Goal: Task Accomplishment & Management: Complete application form

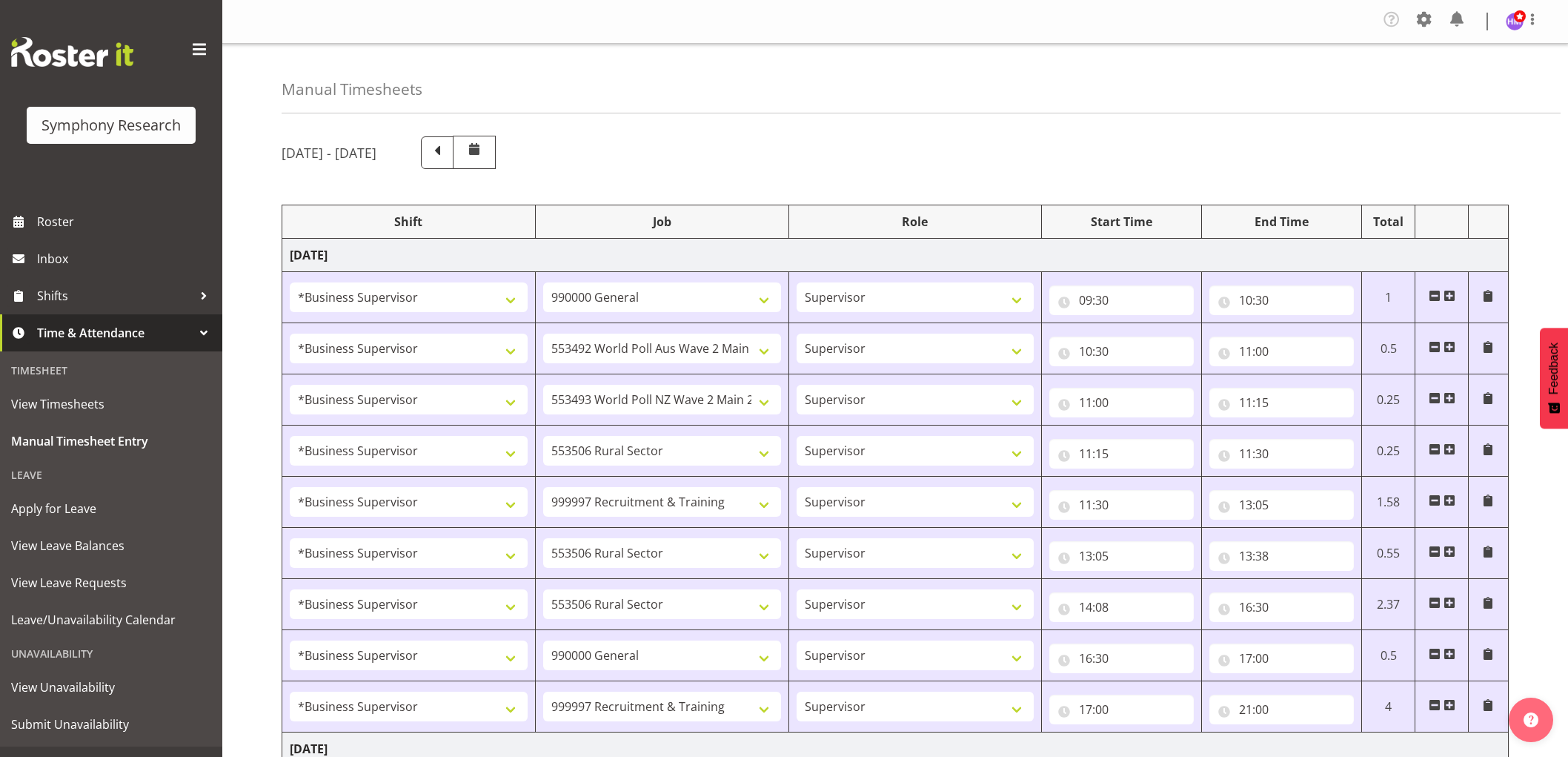
select select "1607"
select select "743"
select select "1607"
select select "10499"
select select "1607"
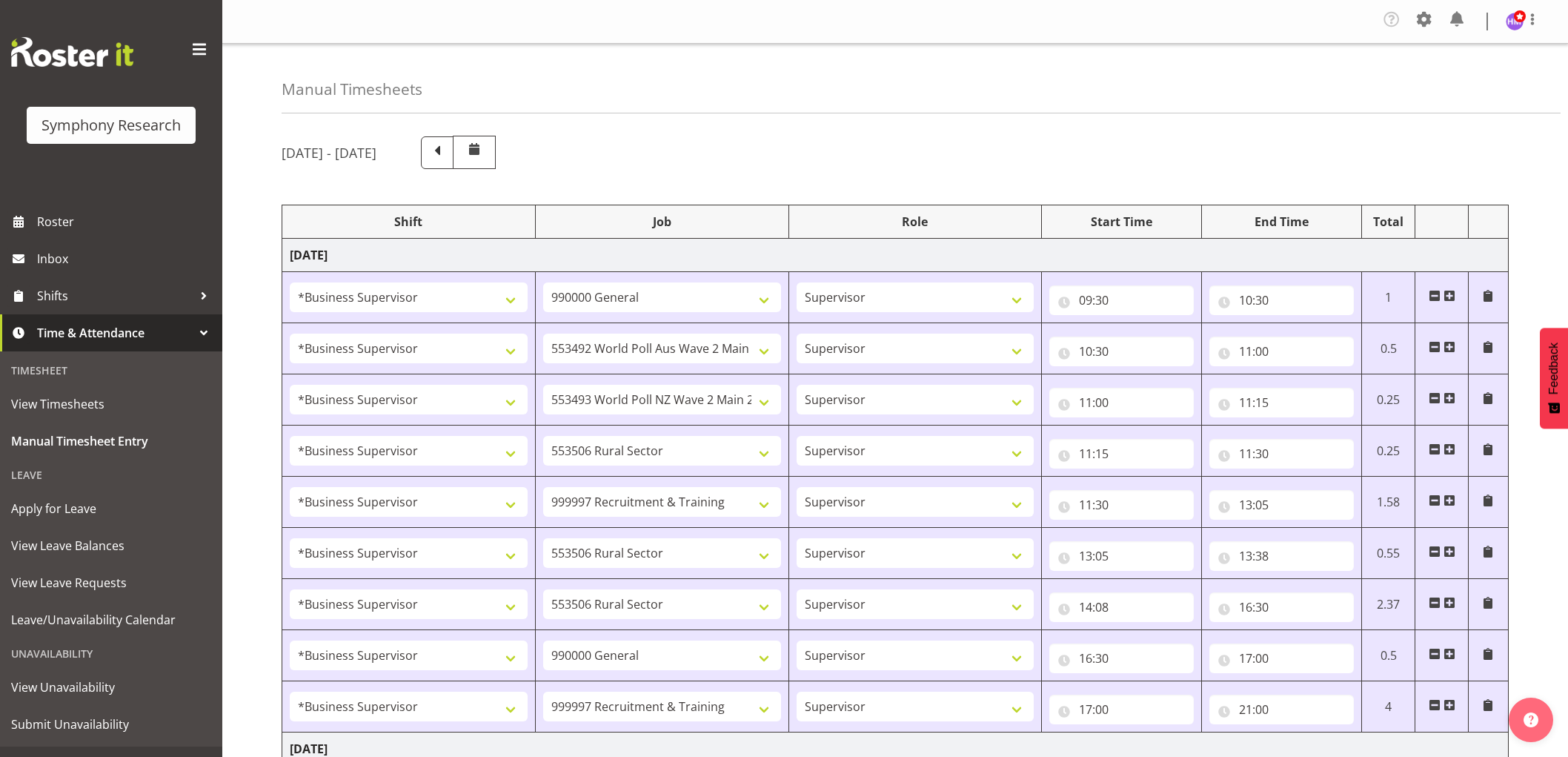
select select "10527"
select select "1607"
select select "10587"
select select "1607"
select select "2379"
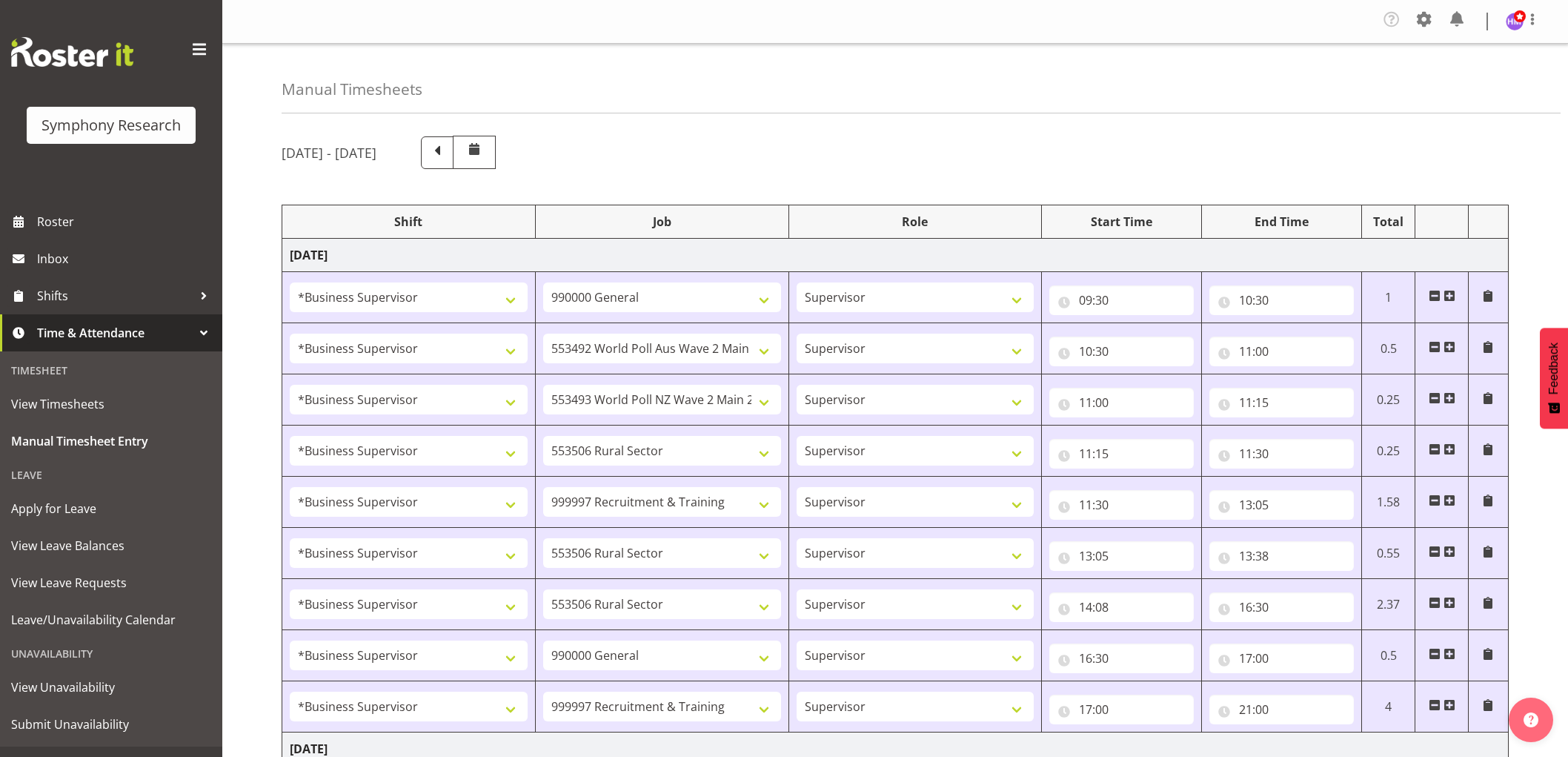
select select "1607"
select select "10587"
select select "1607"
select select "10587"
select select "1607"
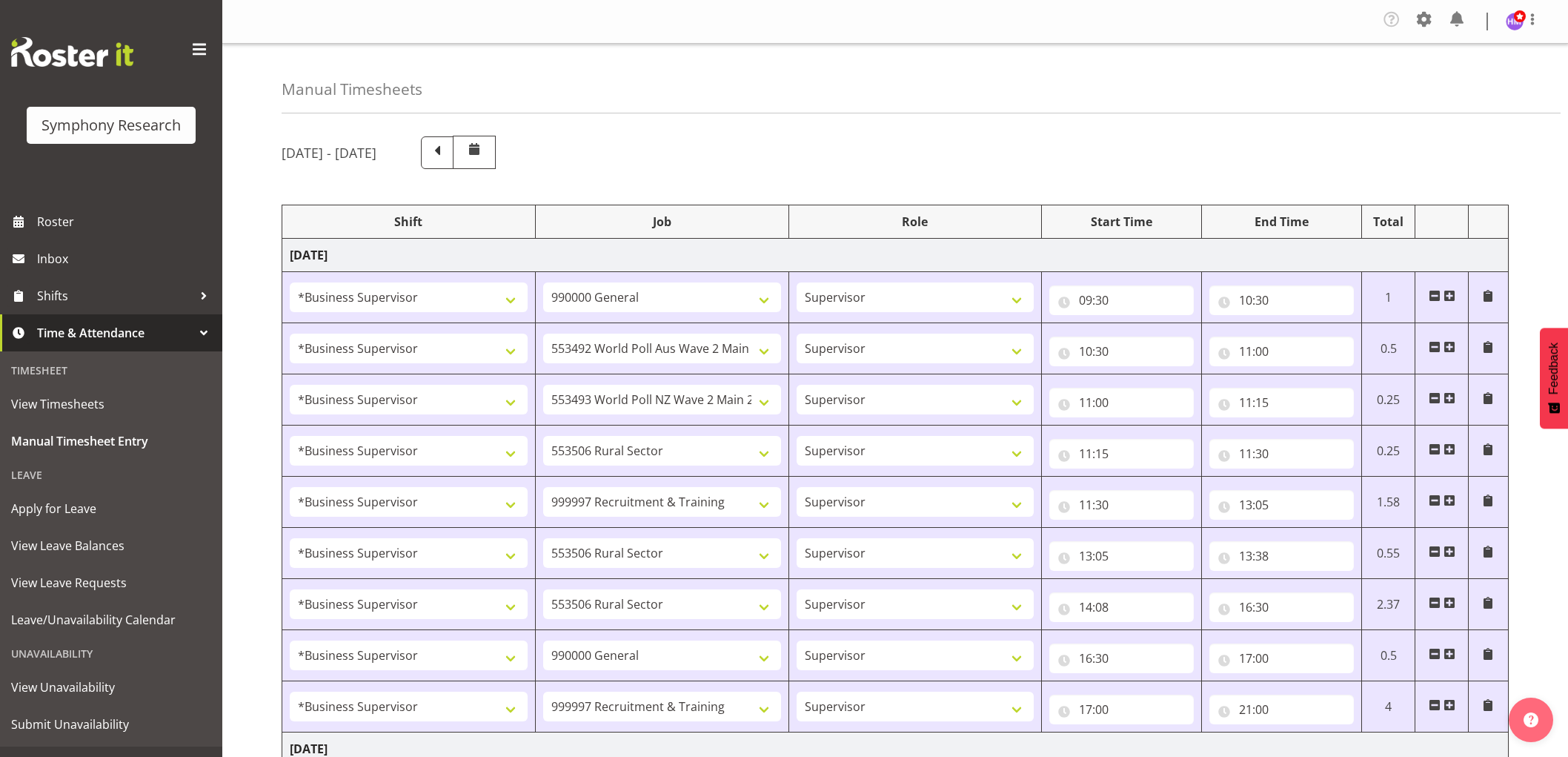
select select "743"
select select "1607"
select select "2379"
select select "1607"
select select "2379"
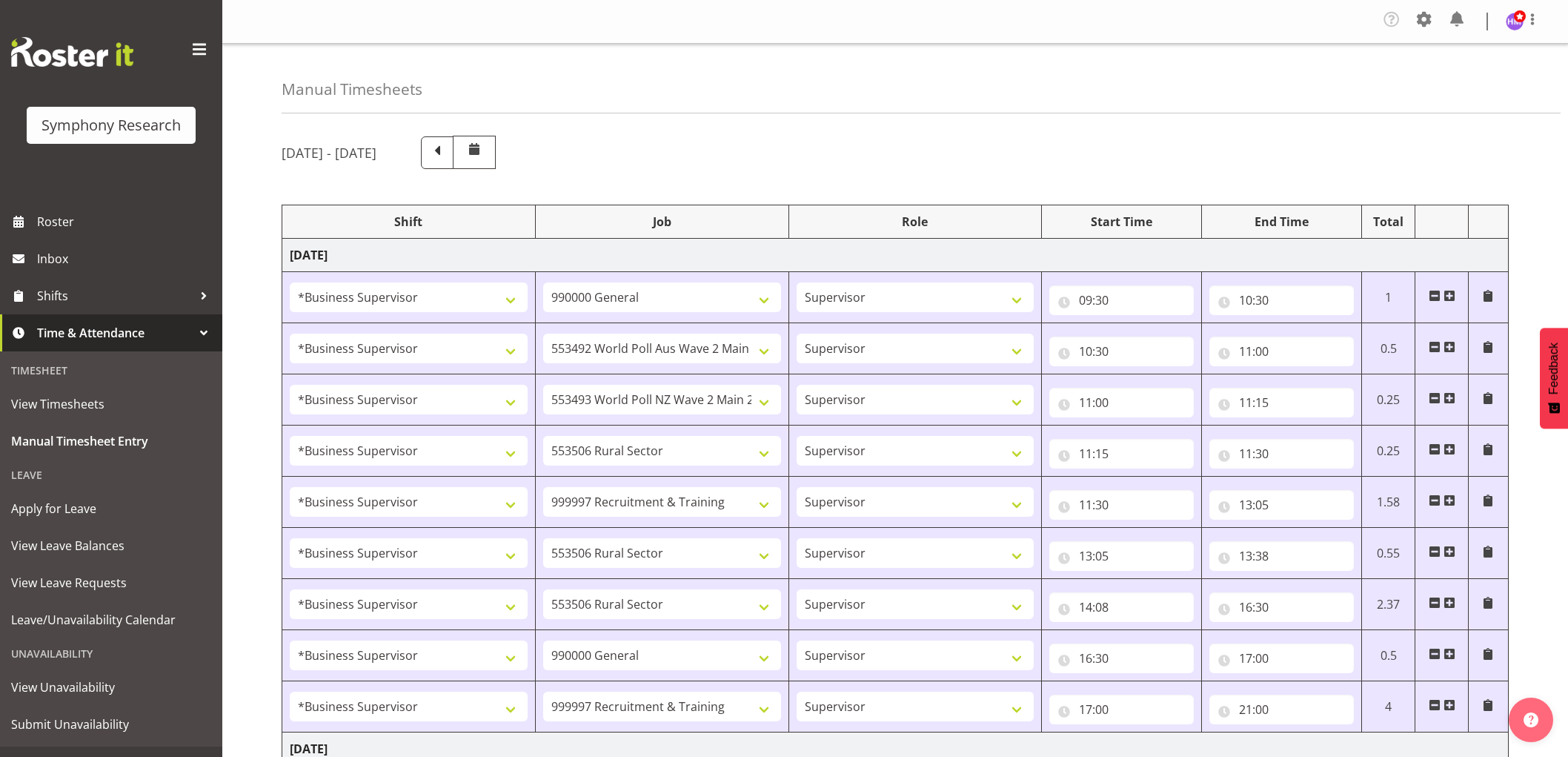
select select "1607"
select select "743"
select select "1607"
select select "10499"
select select "1607"
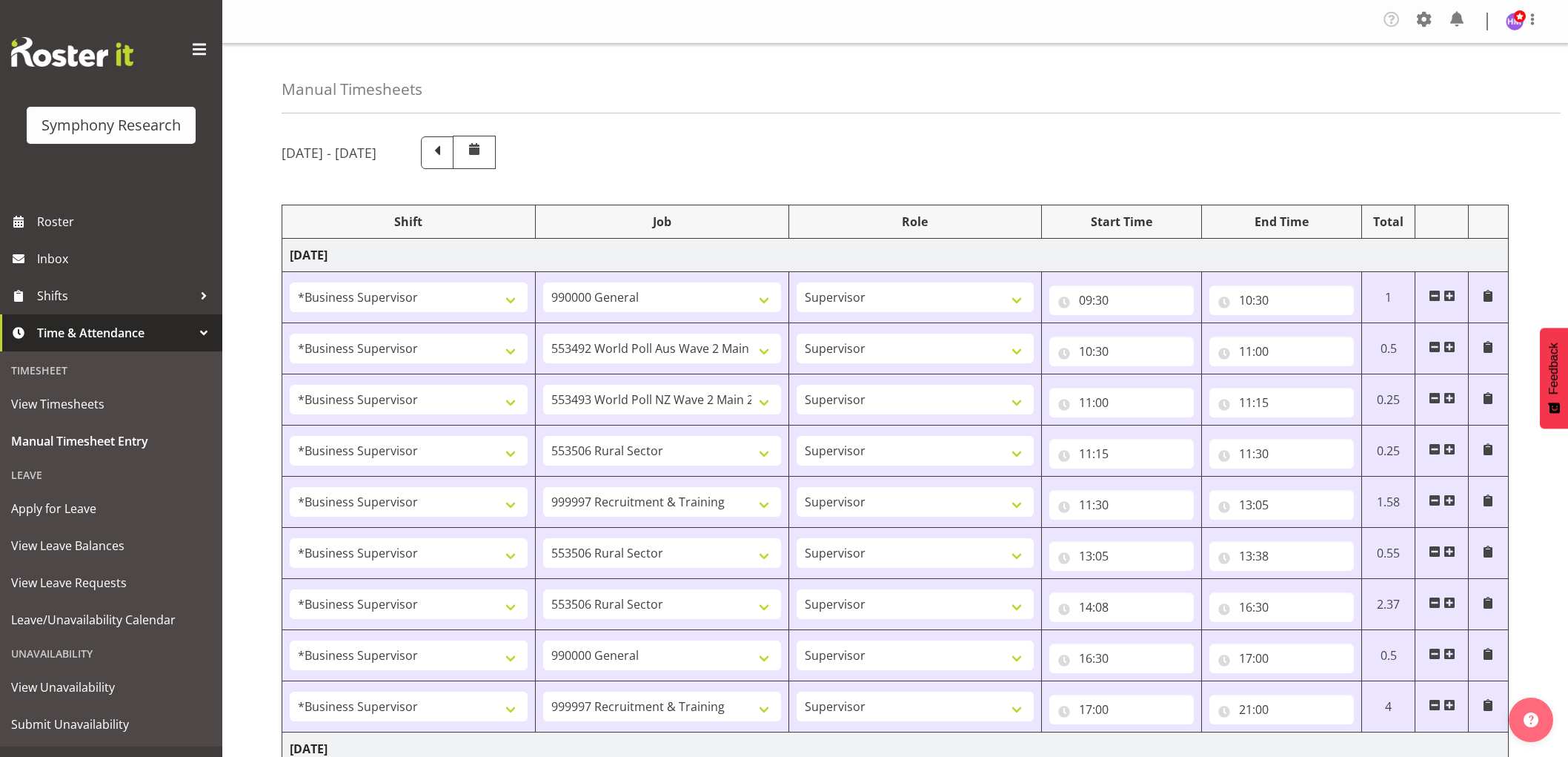
select select "10527"
select select "1607"
select select "10587"
select select "1607"
select select "10633"
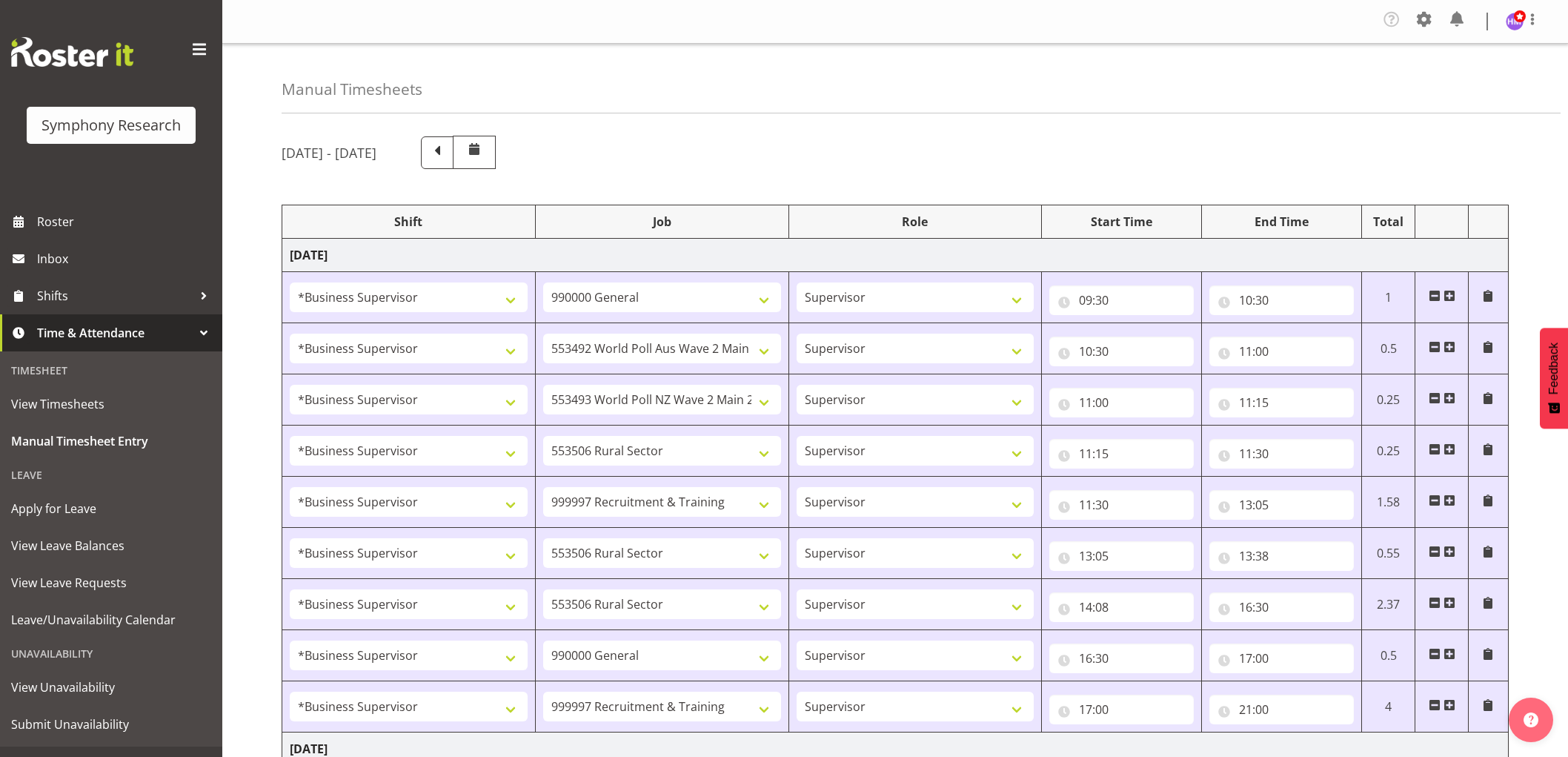
select select "1607"
select select "2379"
select select "1607"
select select "10587"
select select "1607"
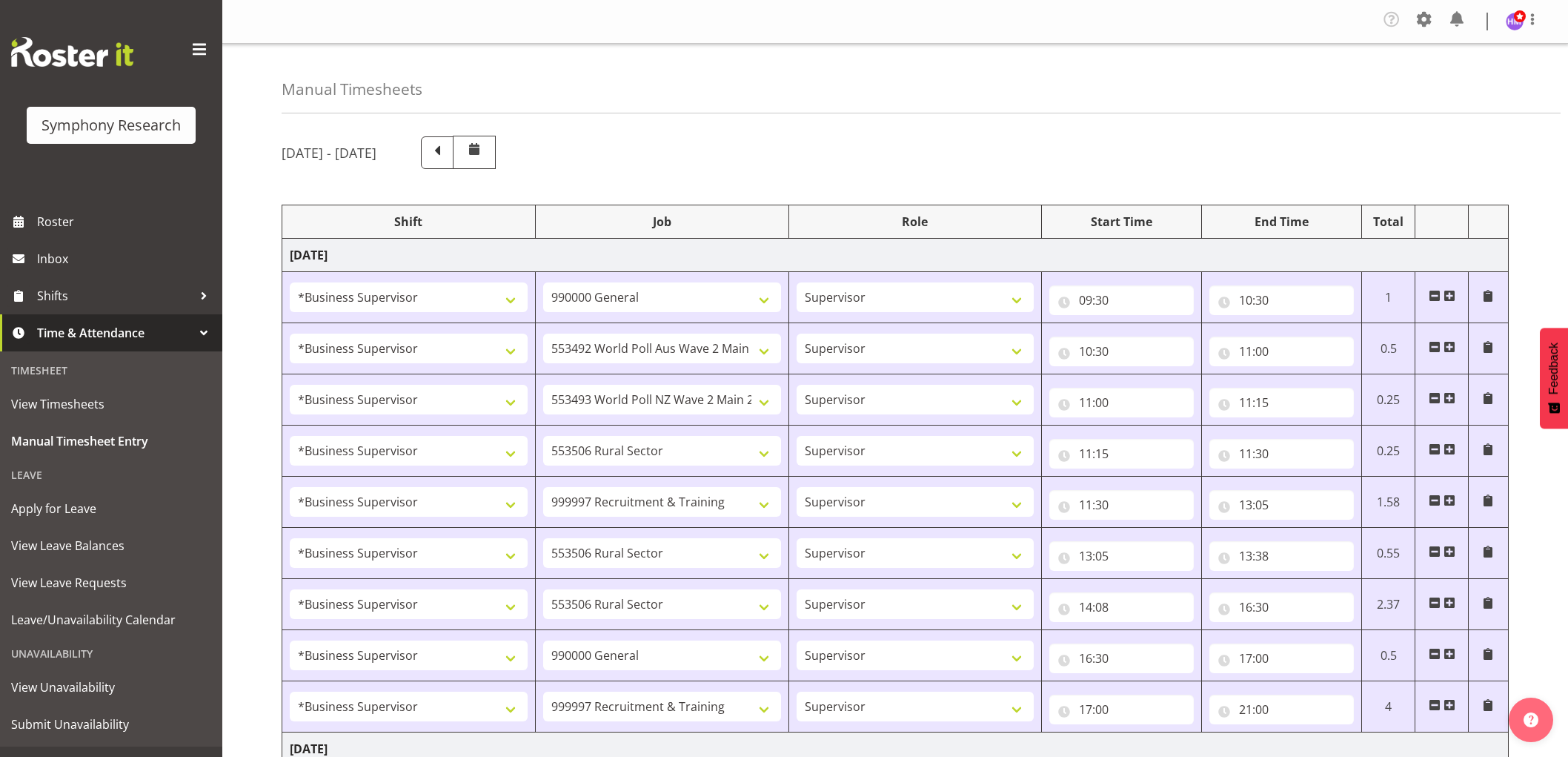
select select "10242"
select select "16"
select select "30"
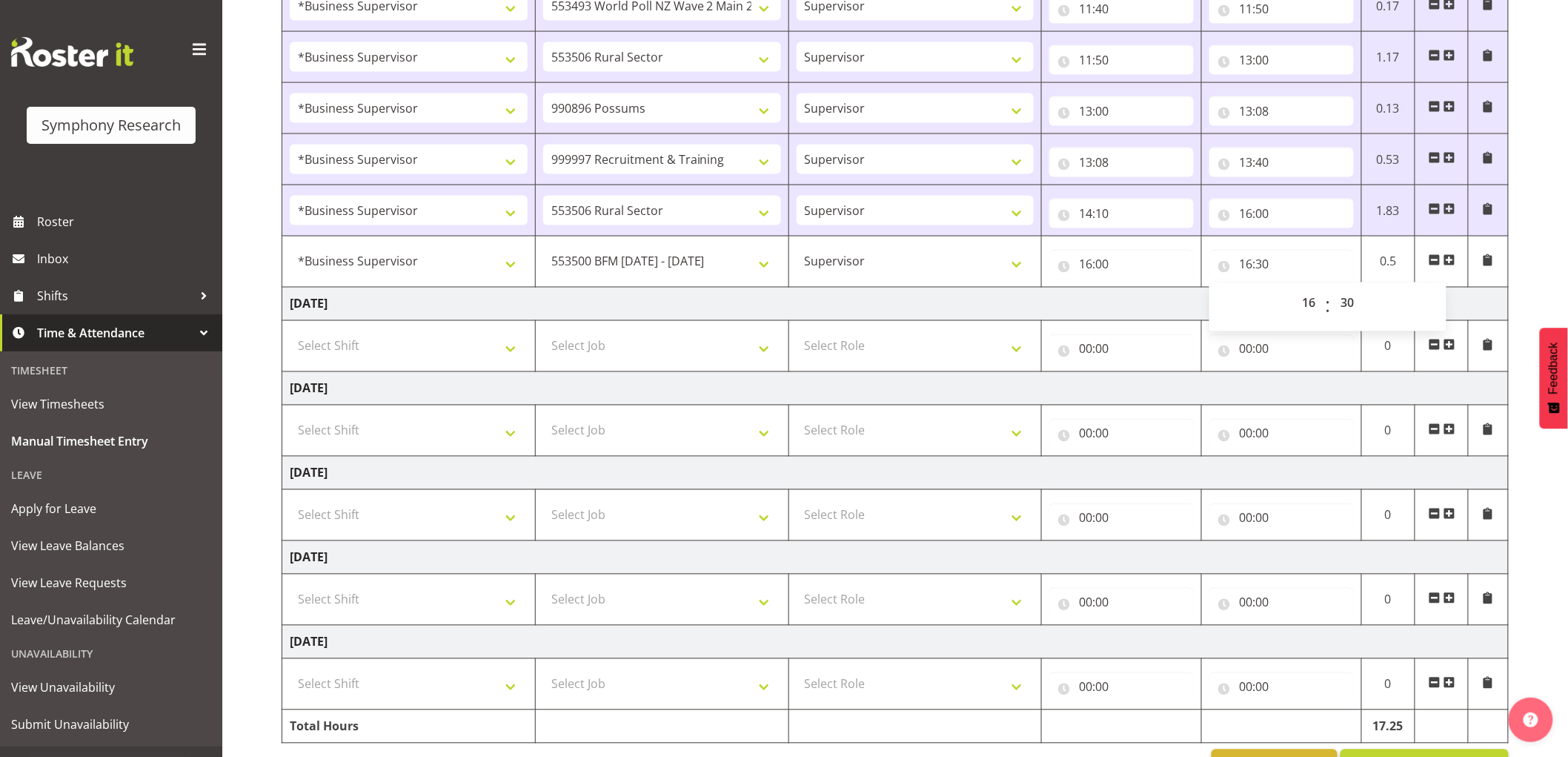
click at [1453, 260] on span at bounding box center [1449, 260] width 12 height 12
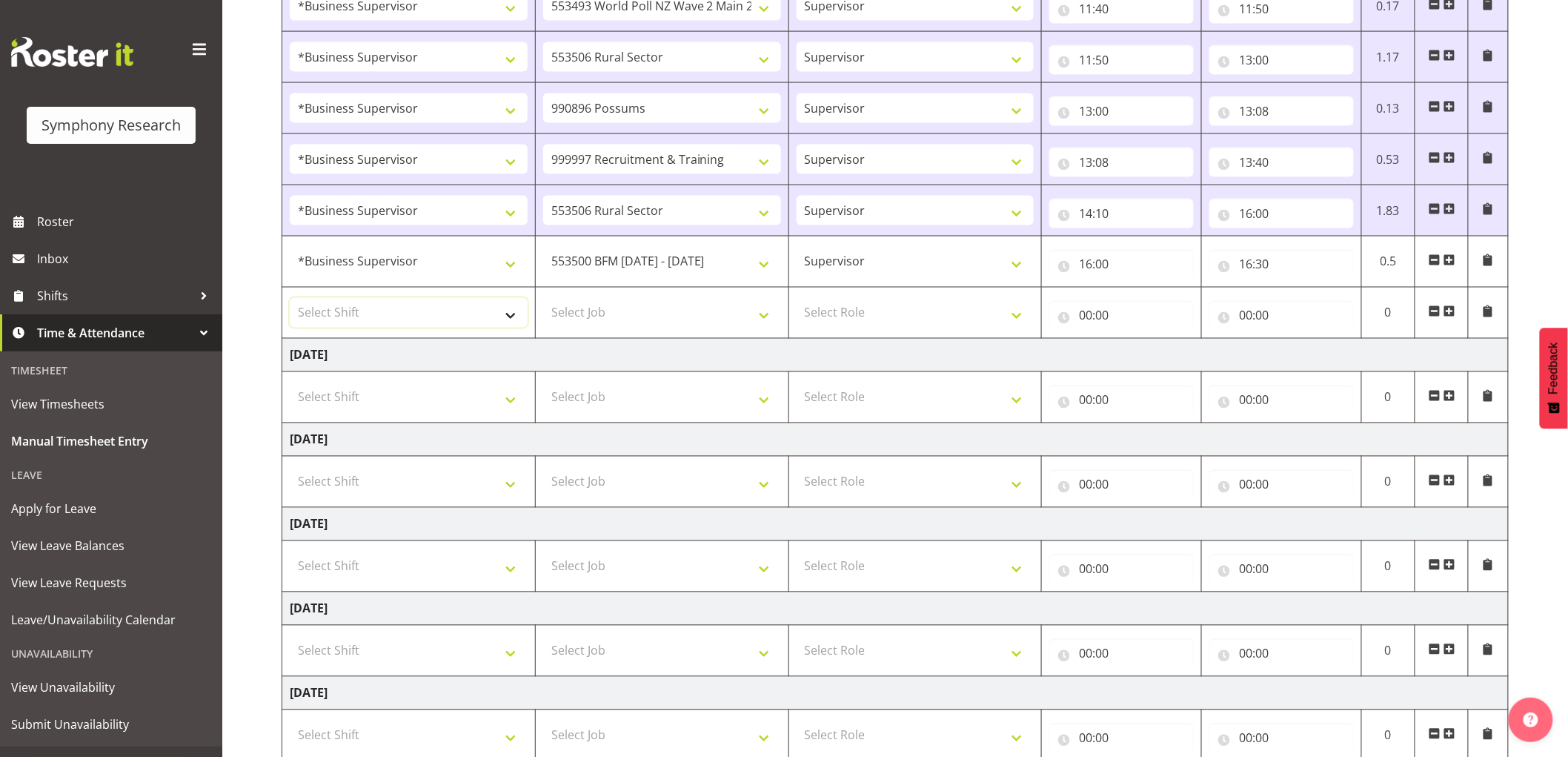
click at [434, 315] on select "Select Shift !!Weekend Residential (Roster IT Shift Label) *Business 9/10am ~ 4…" at bounding box center [408, 312] width 238 height 29
select select "1607"
click at [290, 299] on select "Select Shift !!Weekend Residential (Roster IT Shift Label) *Business 9/10am ~ 4…" at bounding box center [408, 312] width 238 height 29
click at [660, 312] on select "Select Job 550060 IF Admin 553492 World Poll Aus Wave 2 Main 2025 553493 World …" at bounding box center [662, 312] width 238 height 29
click at [543, 299] on select "Select Job 550060 IF Admin 553492 World Poll Aus Wave 2 Main 2025 553493 World …" at bounding box center [662, 312] width 238 height 29
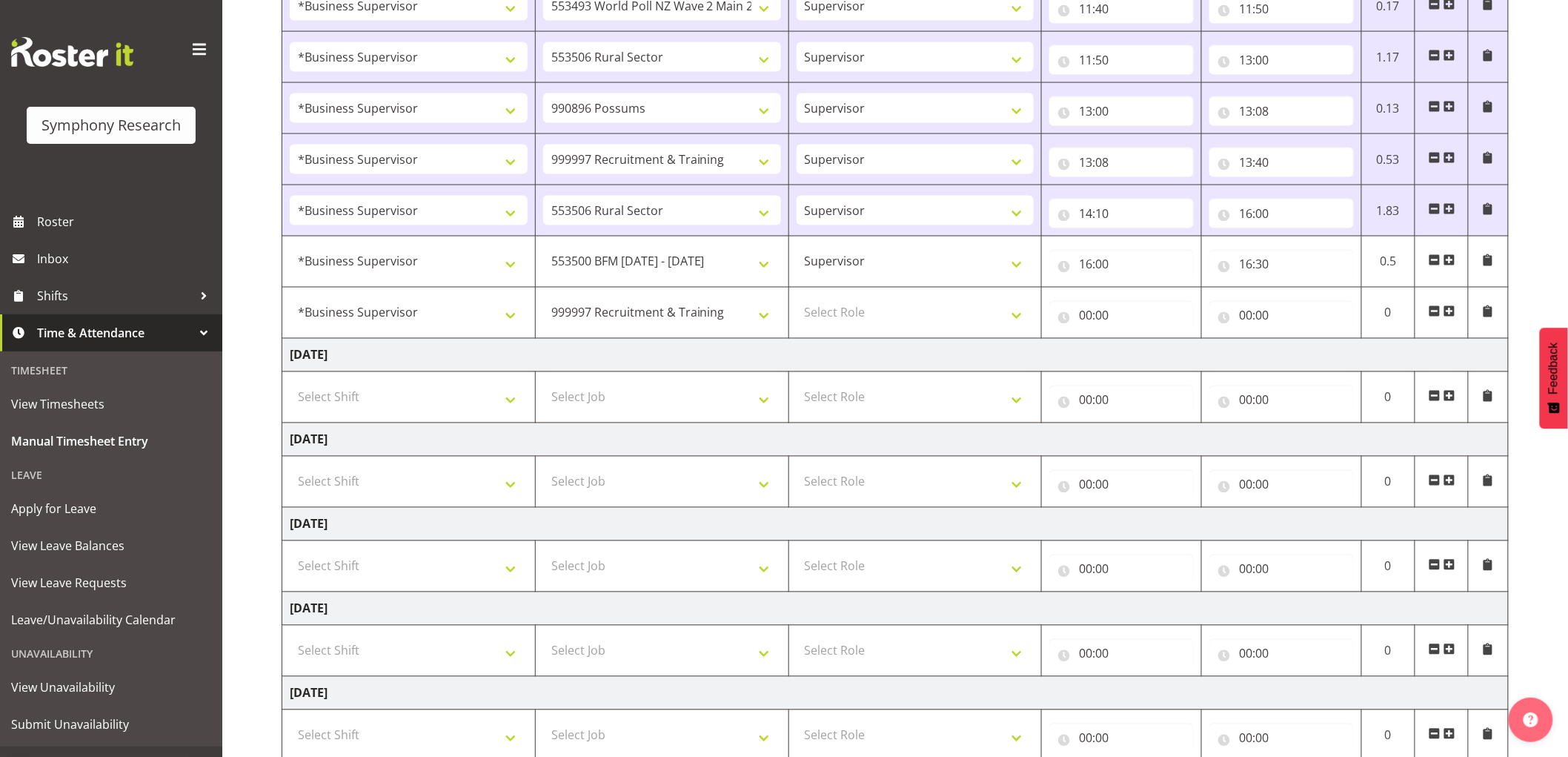
click at [680, 298] on td "550060 IF Admin 553492 World Poll Aus Wave 2 Main 2025 553493 World Poll NZ Wav…" at bounding box center [662, 313] width 253 height 51
click at [683, 315] on select "550060 IF Admin 553492 World Poll Aus Wave 2 Main 2025 553493 World Poll NZ Wav…" at bounding box center [662, 312] width 238 height 29
select select "757"
click at [543, 299] on select "550060 IF Admin 553492 World Poll Aus Wave 2 Main 2025 553493 World Poll NZ Wav…" at bounding box center [662, 312] width 238 height 29
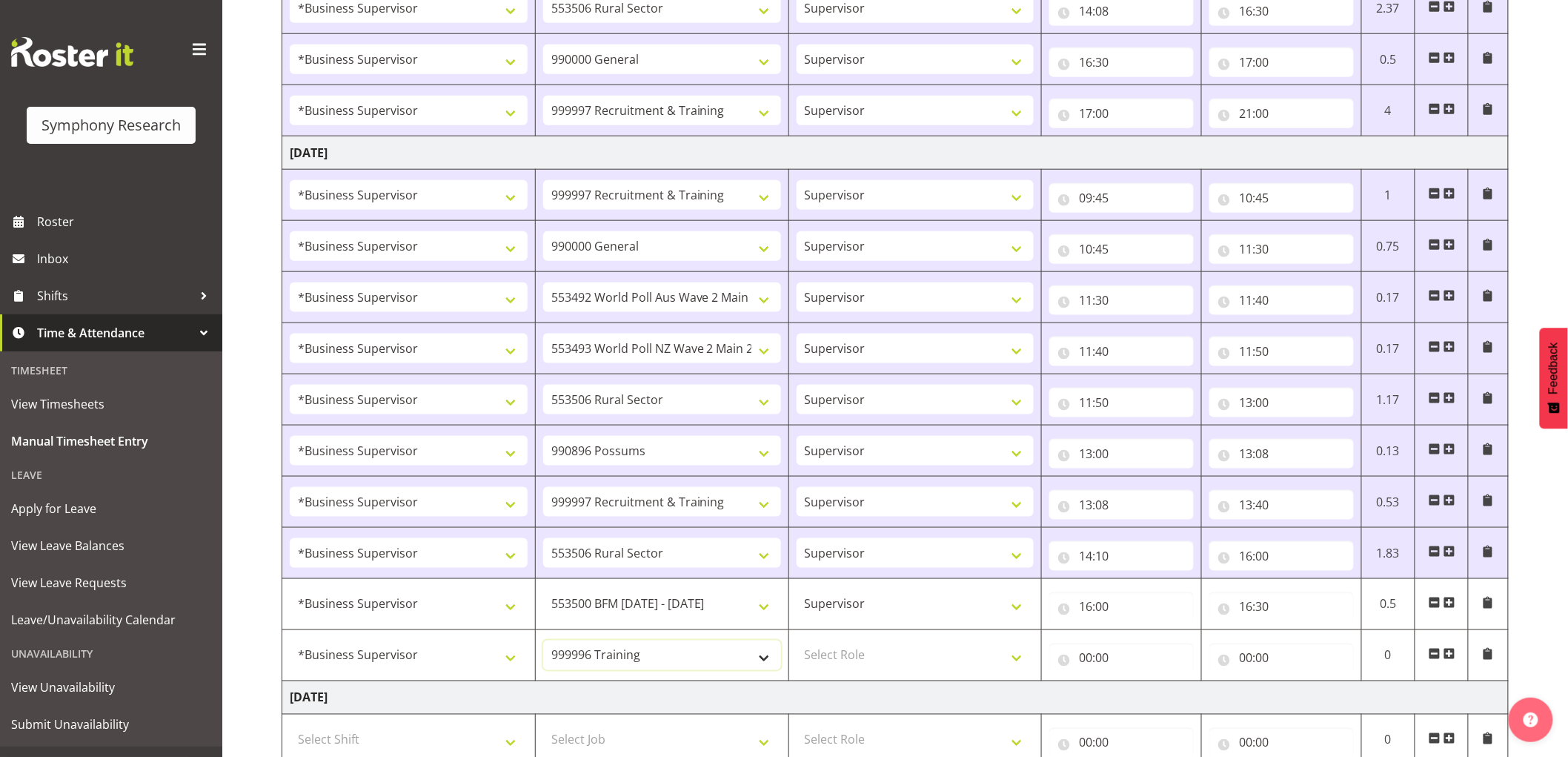
scroll to position [361, 0]
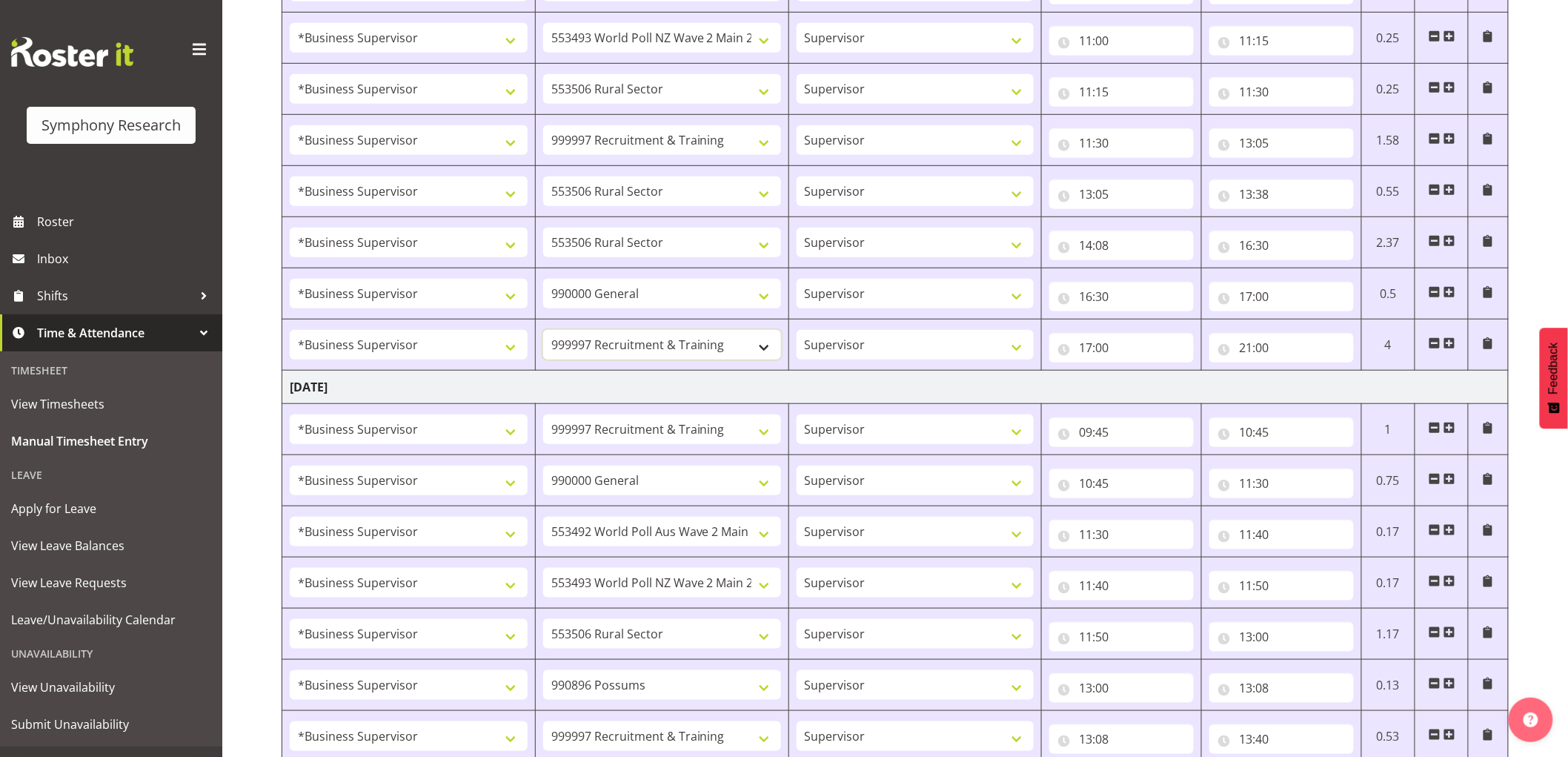
click at [656, 346] on select "550060 IF Admin 553492 World Poll Aus Wave 2 Main 2025 553493 World Poll NZ Wav…" at bounding box center [662, 344] width 238 height 29
select select "757"
click at [543, 330] on select "550060 IF Admin 553492 World Poll Aus Wave 2 Main 2025 553493 World Poll NZ Wav…" at bounding box center [662, 344] width 238 height 29
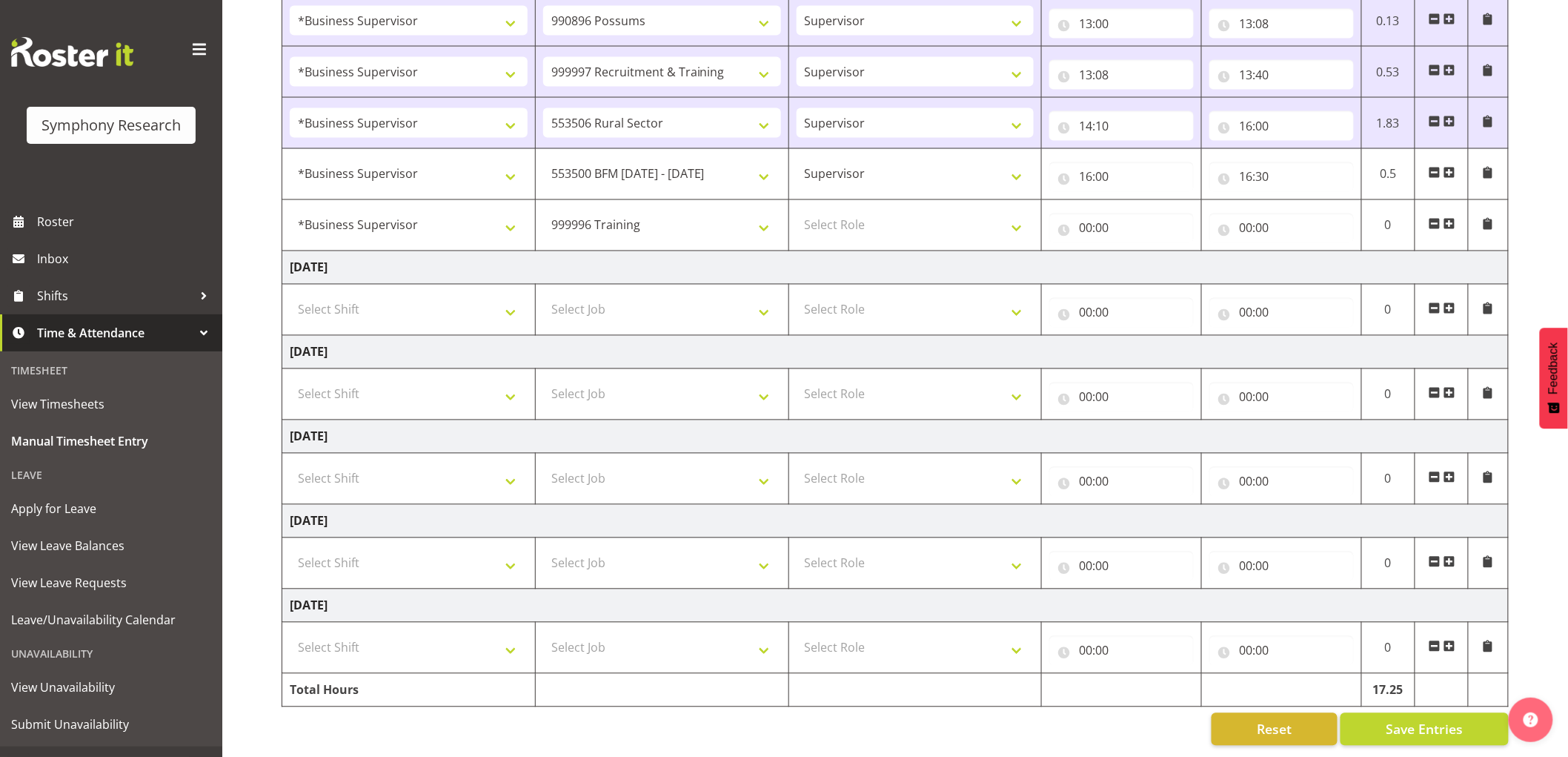
scroll to position [1041, 0]
click at [894, 212] on select "Select Role Supervisor Interviewing Briefing" at bounding box center [916, 225] width 238 height 29
select select "45"
click at [797, 210] on select "Select Role Supervisor Interviewing Briefing" at bounding box center [916, 225] width 238 height 29
click at [1088, 222] on input "00:00" at bounding box center [1121, 228] width 144 height 29
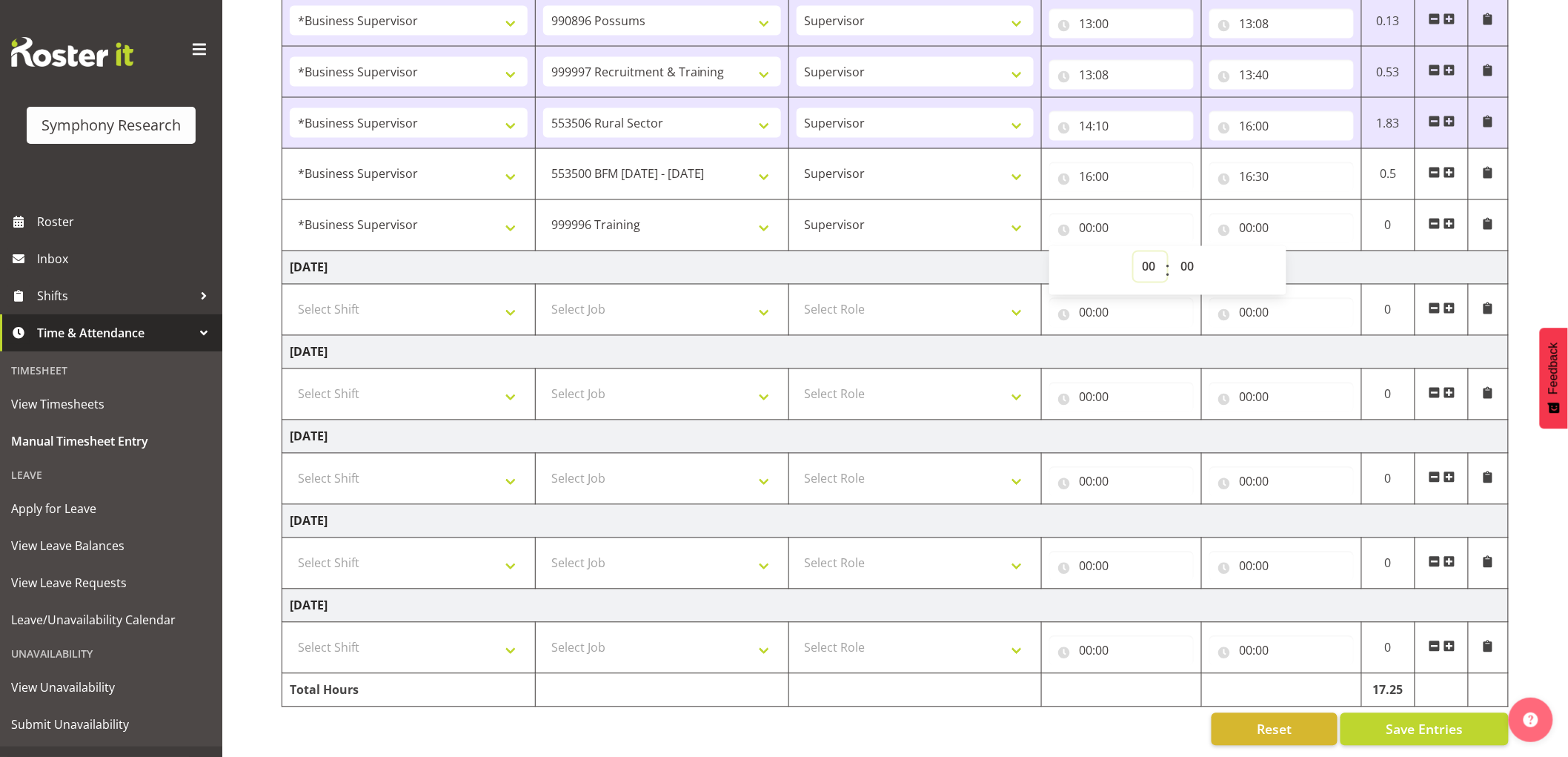
click at [1147, 254] on select "00 01 02 03 04 05 06 07 08 09 10 11 12 13 14 15 16 17 18 19 20 21 22 23" at bounding box center [1151, 266] width 33 height 29
select select "17"
click at [1134, 252] on select "00 01 02 03 04 05 06 07 08 09 10 11 12 13 14 15 16 17 18 19 20 21 22 23" at bounding box center [1151, 266] width 33 height 29
type input "17:00"
click at [1246, 213] on input "00:00" at bounding box center [1281, 228] width 144 height 29
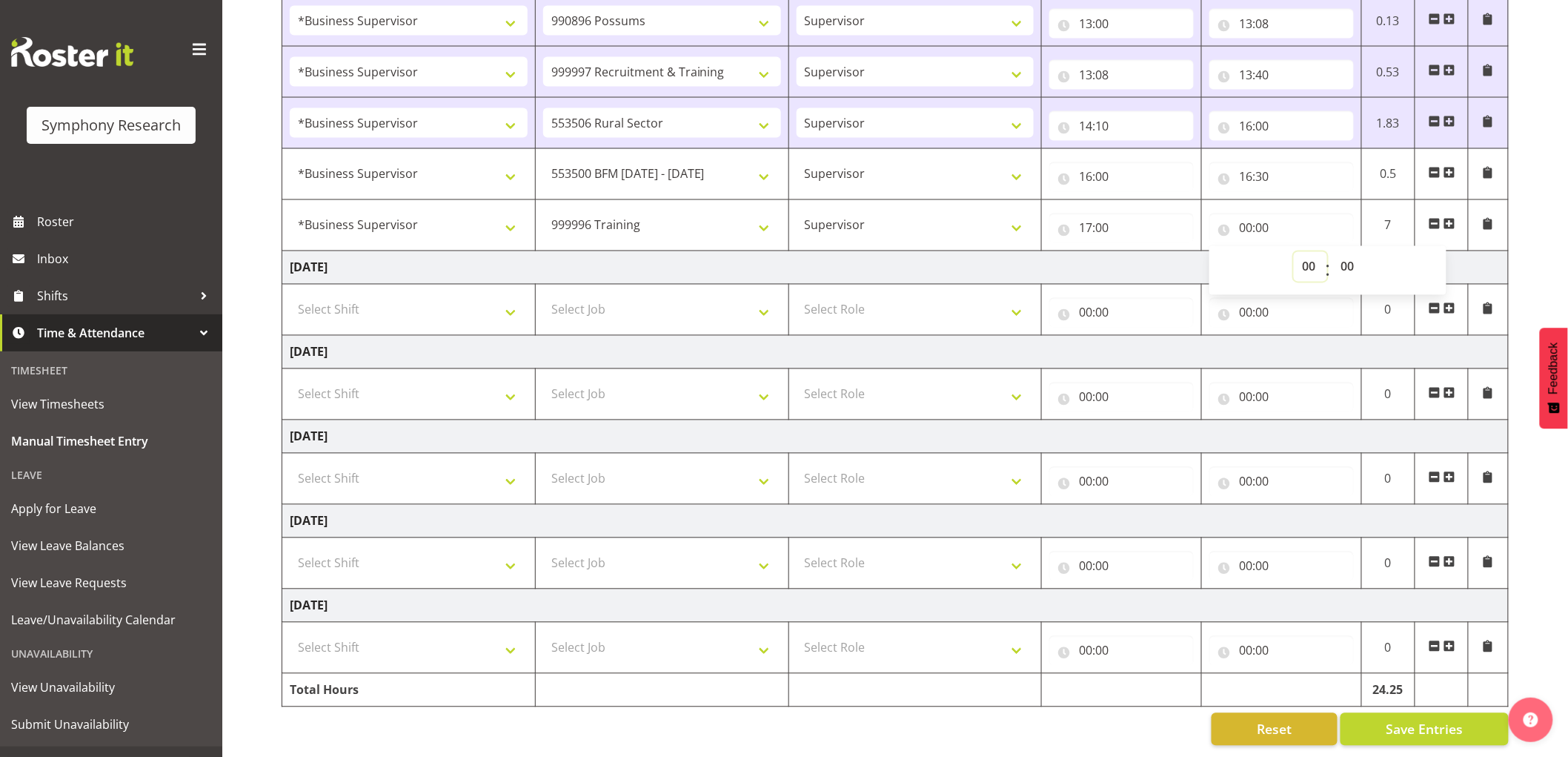
drag, startPoint x: 1295, startPoint y: 248, endPoint x: 1316, endPoint y: 254, distance: 21.8
click at [1295, 252] on select "00 01 02 03 04 05 06 07 08 09 10 11 12 13 14 15 16 17 18 19 20 21 22 23" at bounding box center [1310, 266] width 33 height 29
select select "21"
click at [1294, 252] on select "00 01 02 03 04 05 06 07 08 09 10 11 12 13 14 15 16 17 18 19 20 21 22 23" at bounding box center [1310, 266] width 33 height 29
type input "21:00"
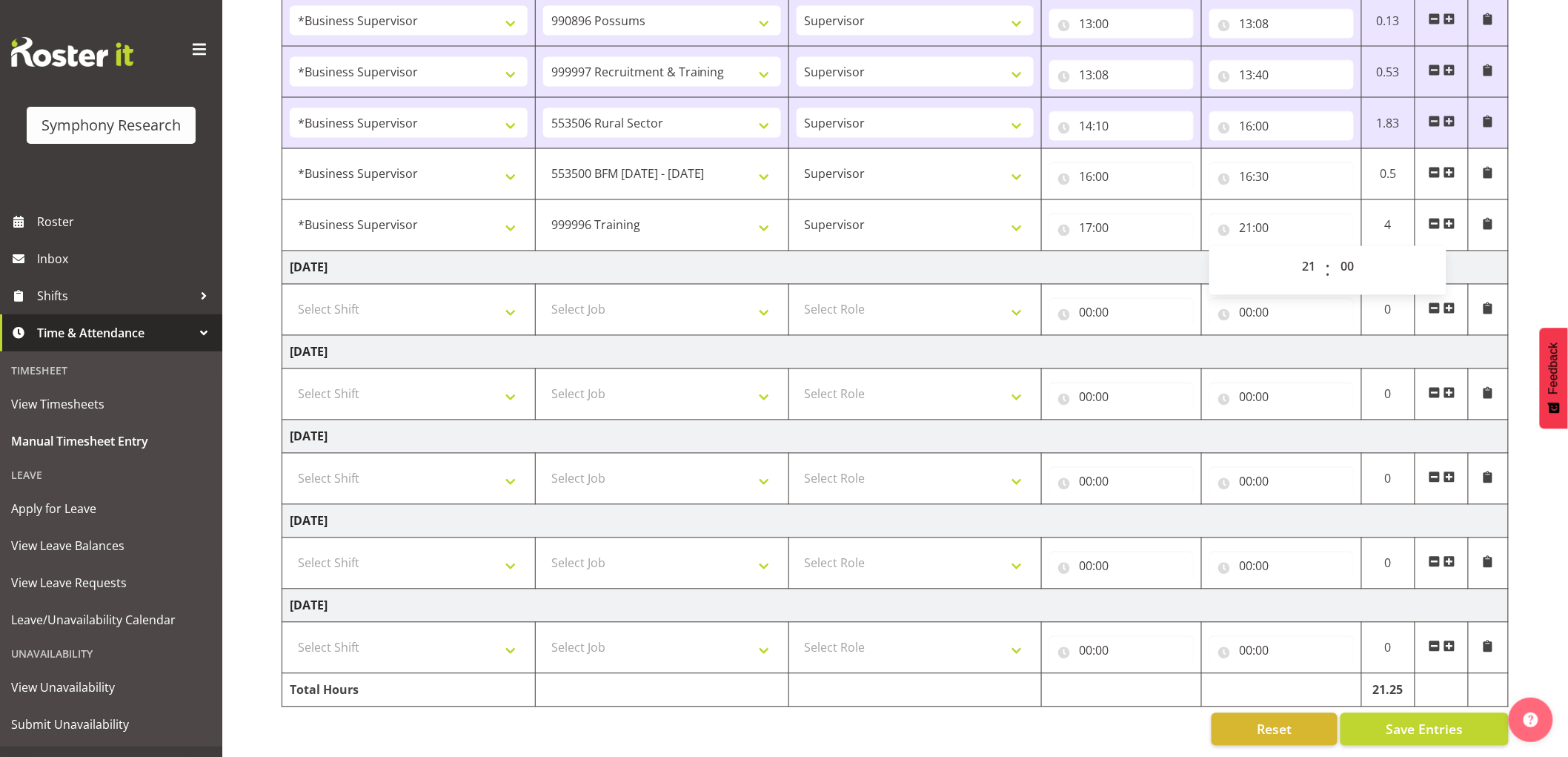
click at [952, 252] on td "[DATE]" at bounding box center [895, 268] width 1226 height 33
click at [1434, 720] on span "Save Entries" at bounding box center [1424, 729] width 77 height 19
